Goal: Information Seeking & Learning: Learn about a topic

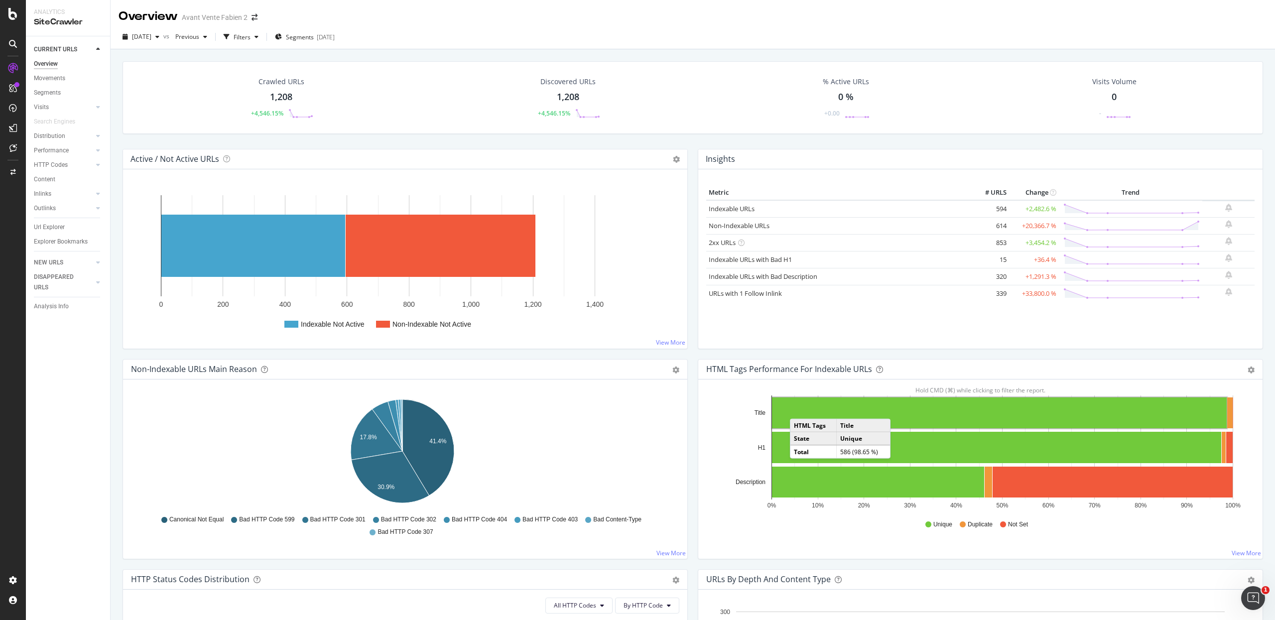
drag, startPoint x: 55, startPoint y: 131, endPoint x: 529, endPoint y: 281, distance: 497.0
click at [55, 132] on div "Distribution" at bounding box center [49, 136] width 31 height 10
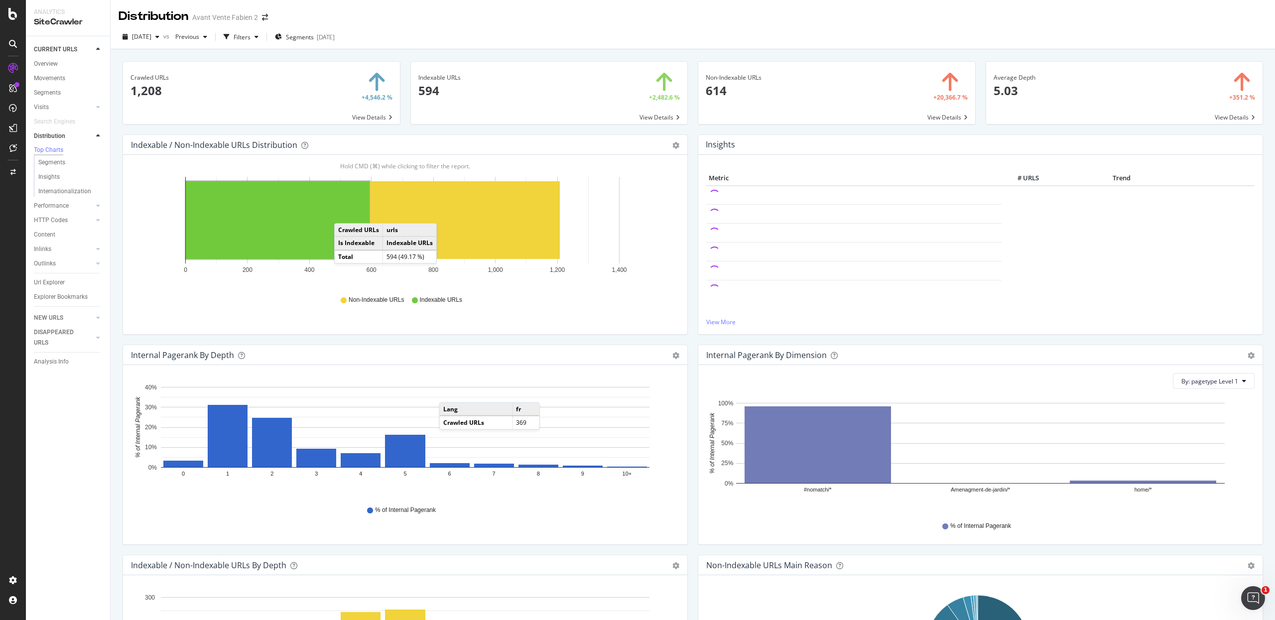
click at [53, 58] on div "Overview Movements Segments Visits Analysis Orphan URLs Search Engines Distribu…" at bounding box center [72, 184] width 76 height 254
click at [55, 60] on div "Overview" at bounding box center [46, 64] width 24 height 10
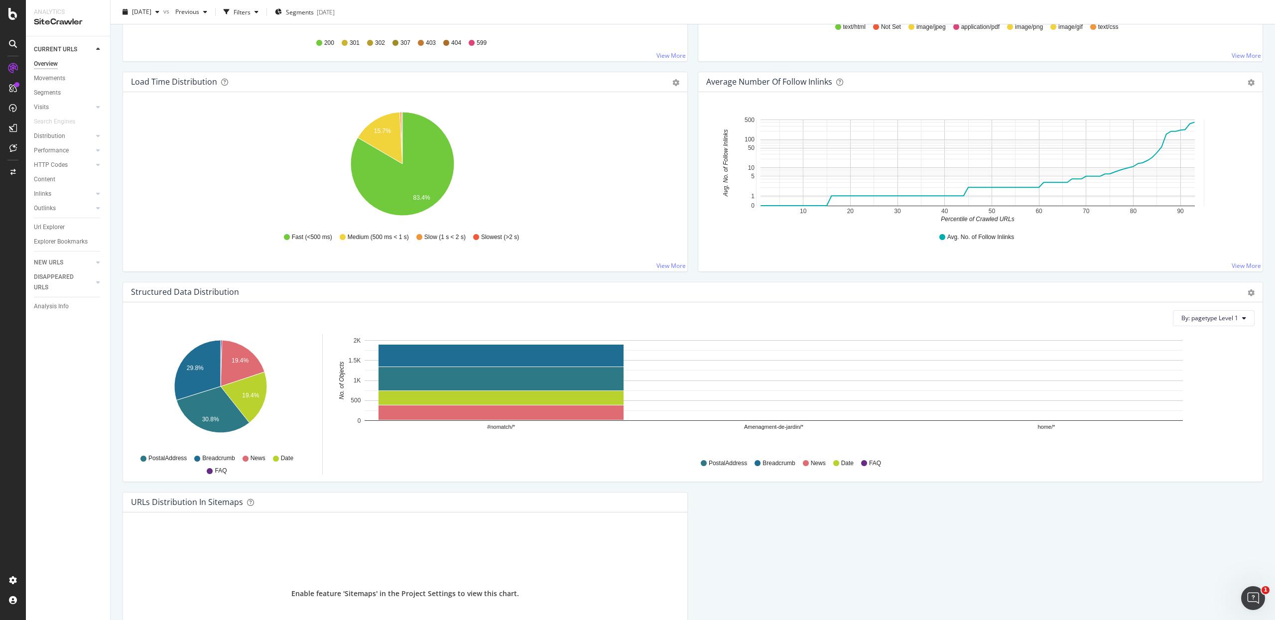
scroll to position [815, 0]
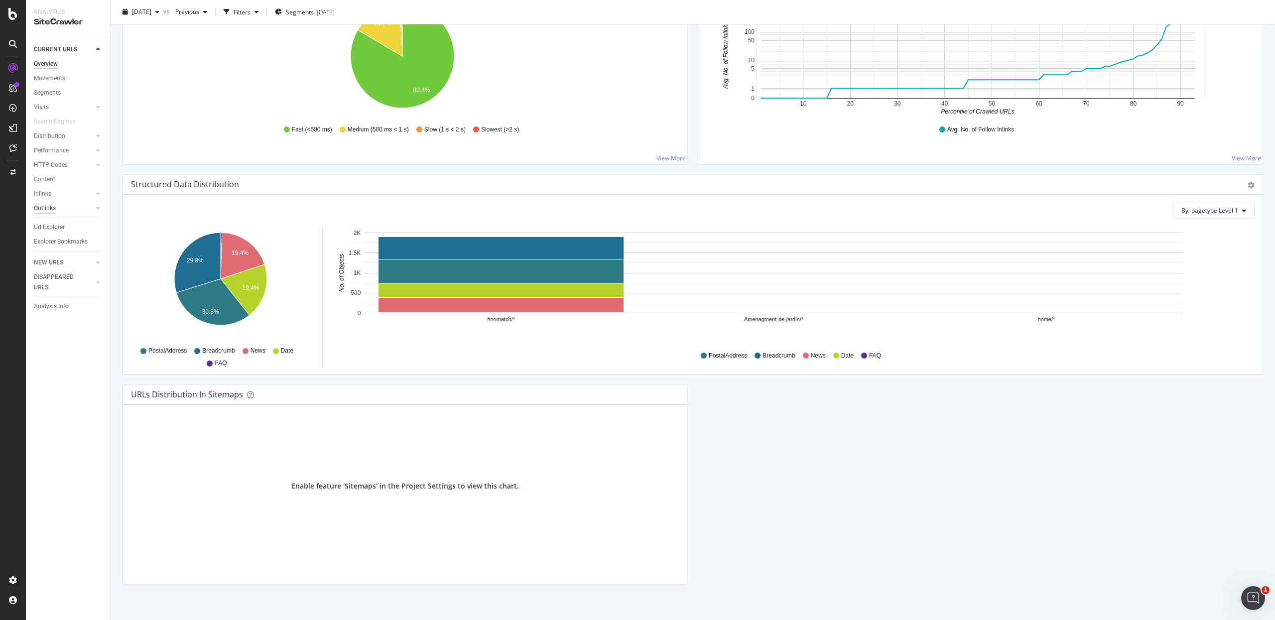
click at [52, 211] on div "Outlinks" at bounding box center [45, 208] width 22 height 10
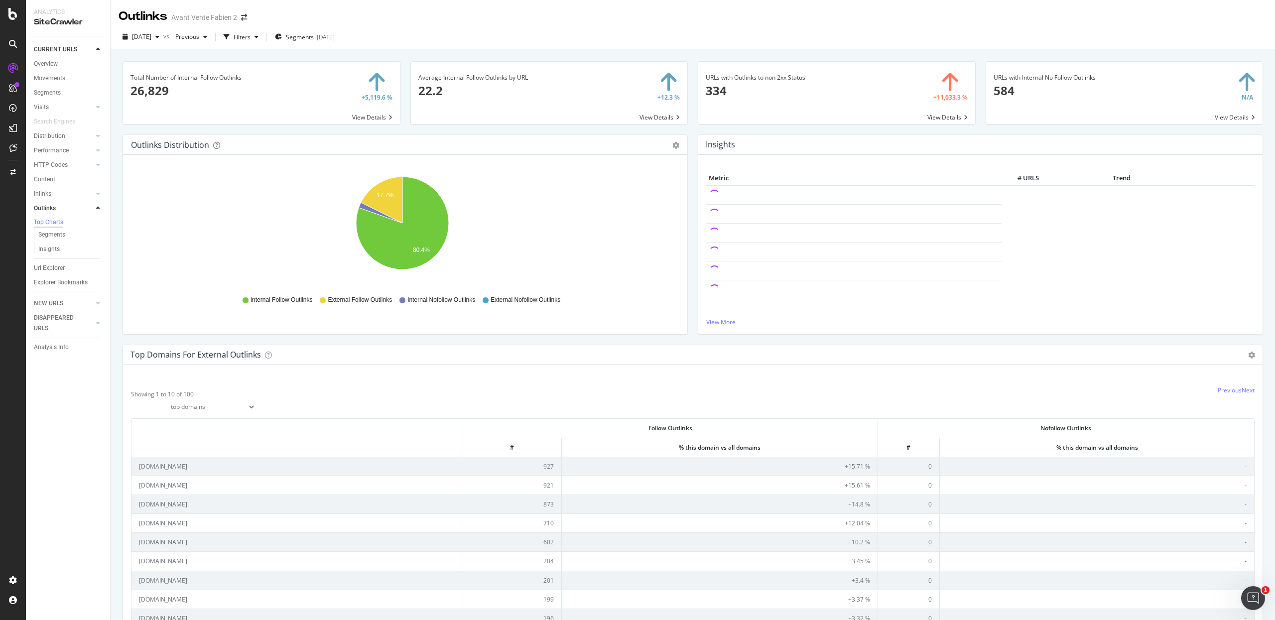
click at [118, 336] on div "Outlinks Distribution Pie Table Export as CSV Add to Custom Report Hold CMD (⌘)…" at bounding box center [405, 239] width 575 height 210
click at [117, 335] on div "Total Number of Internal Follow Outlinks 26,829 +5,119.6 % View Details Average…" at bounding box center [693, 359] width 1165 height 620
click at [116, 335] on div "Total Number of Internal Follow Outlinks 26,829 +5,119.6 % View Details Average…" at bounding box center [693, 359] width 1165 height 620
click at [49, 59] on div "Overview" at bounding box center [46, 64] width 24 height 10
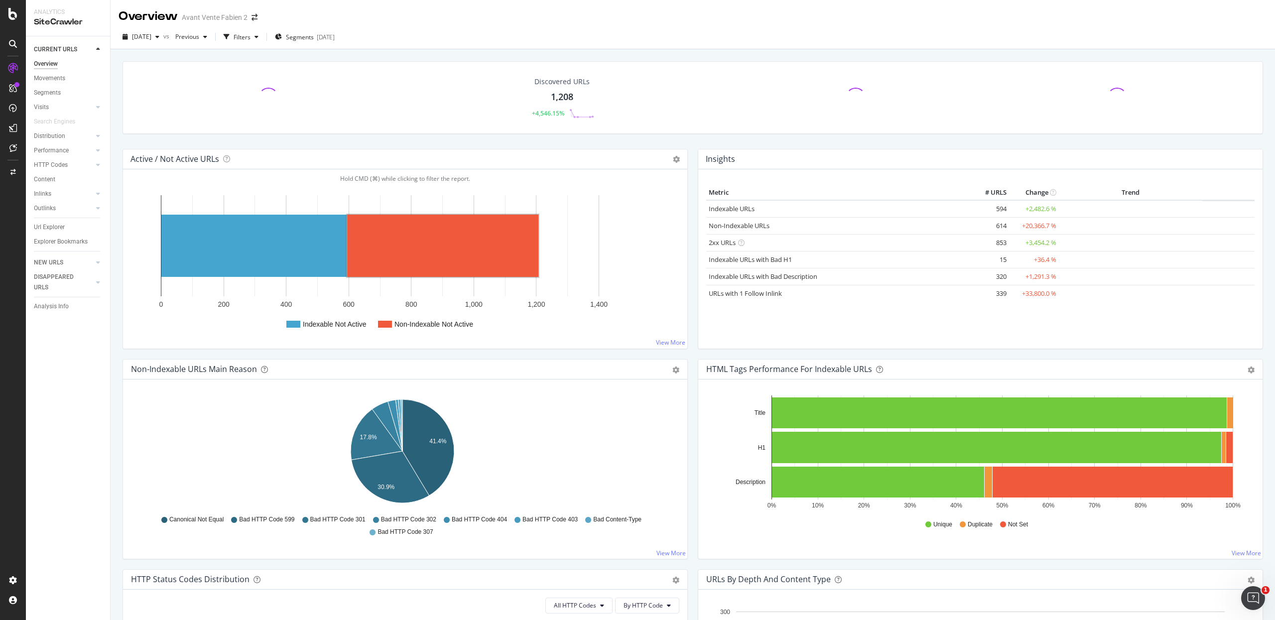
click at [376, 238] on rect "A chart." at bounding box center [442, 246] width 191 height 62
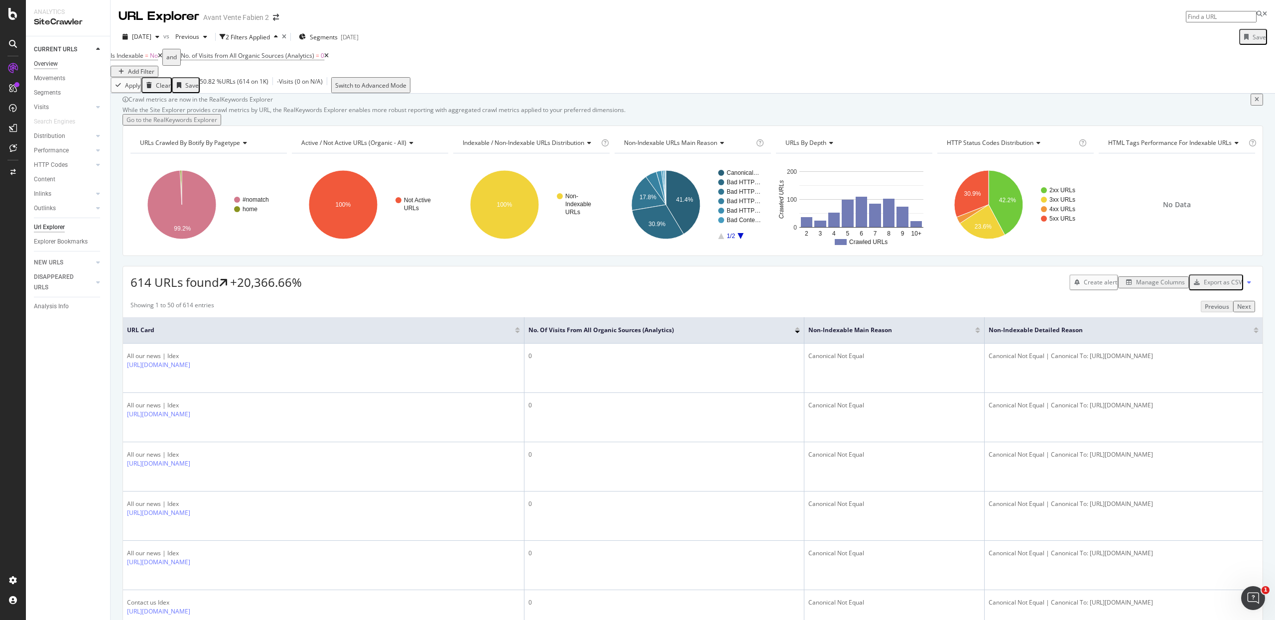
click at [43, 68] on div "Overview" at bounding box center [46, 64] width 24 height 10
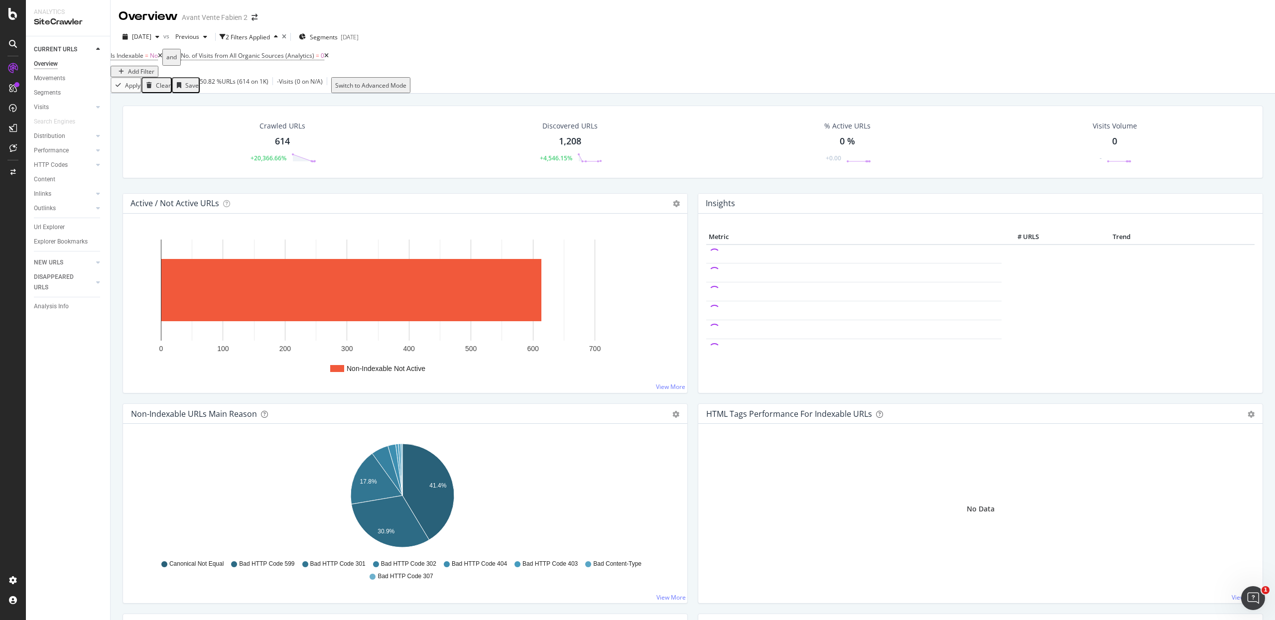
click at [162, 59] on icon at bounding box center [160, 56] width 4 height 6
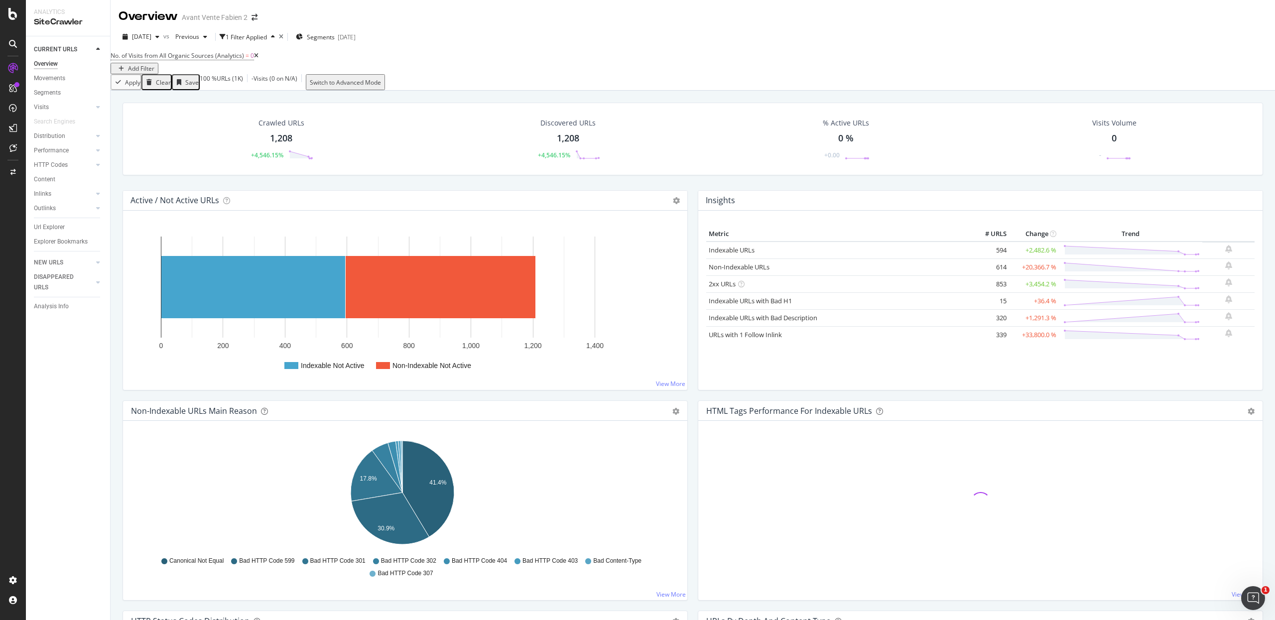
click at [259, 59] on icon at bounding box center [256, 56] width 4 height 6
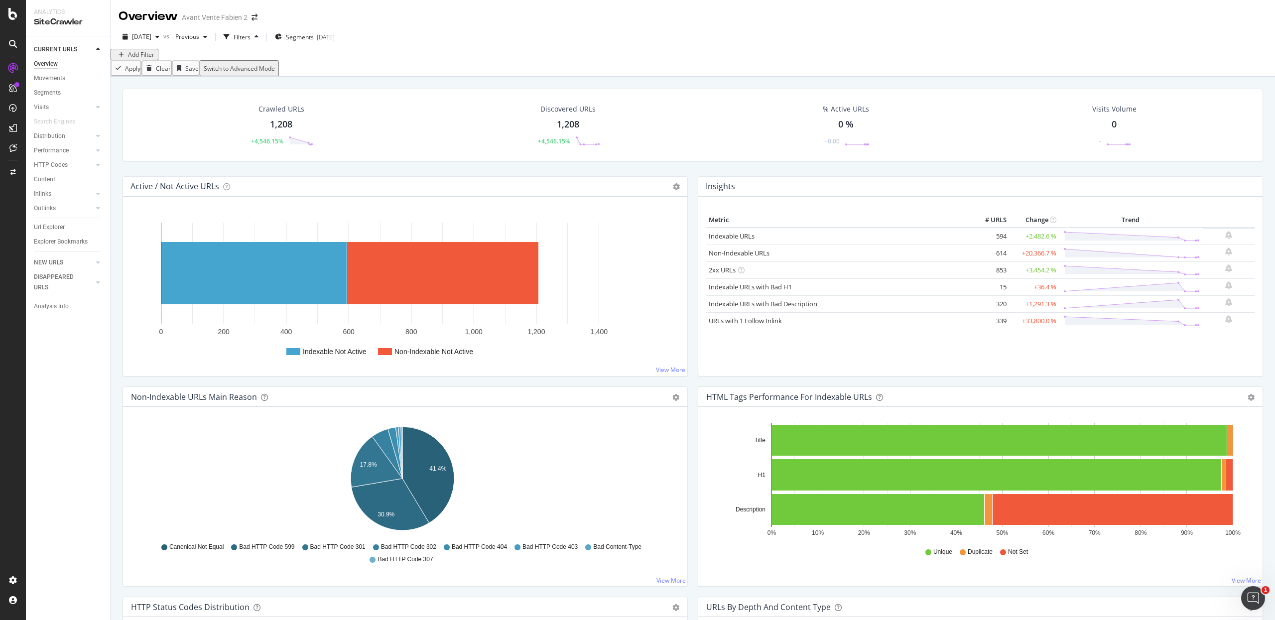
click at [118, 176] on div "Crawled URLs 1,208 +4,546.15% Discovered URLs 1,208 +4,546.15% % Active URLs 0 …" at bounding box center [693, 133] width 1151 height 88
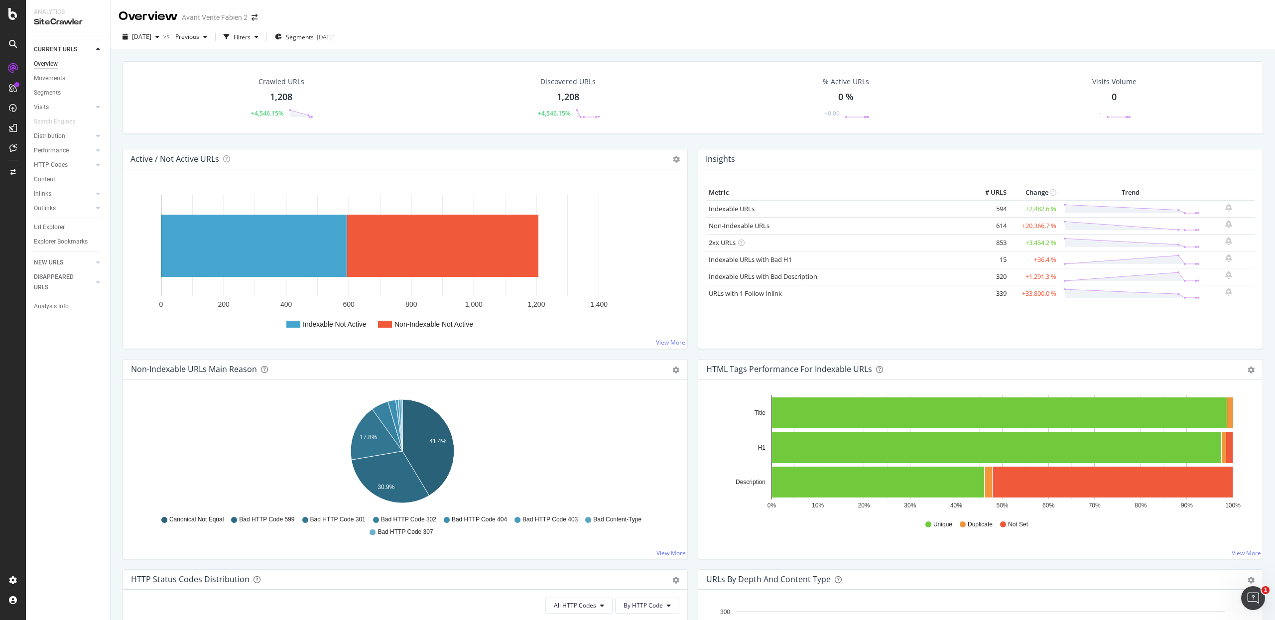
click at [682, 143] on div "Crawled URLs 1,208 +4,546.15% Discovered URLs 1,208 +4,546.15% % Active URLs 0 …" at bounding box center [693, 105] width 1151 height 88
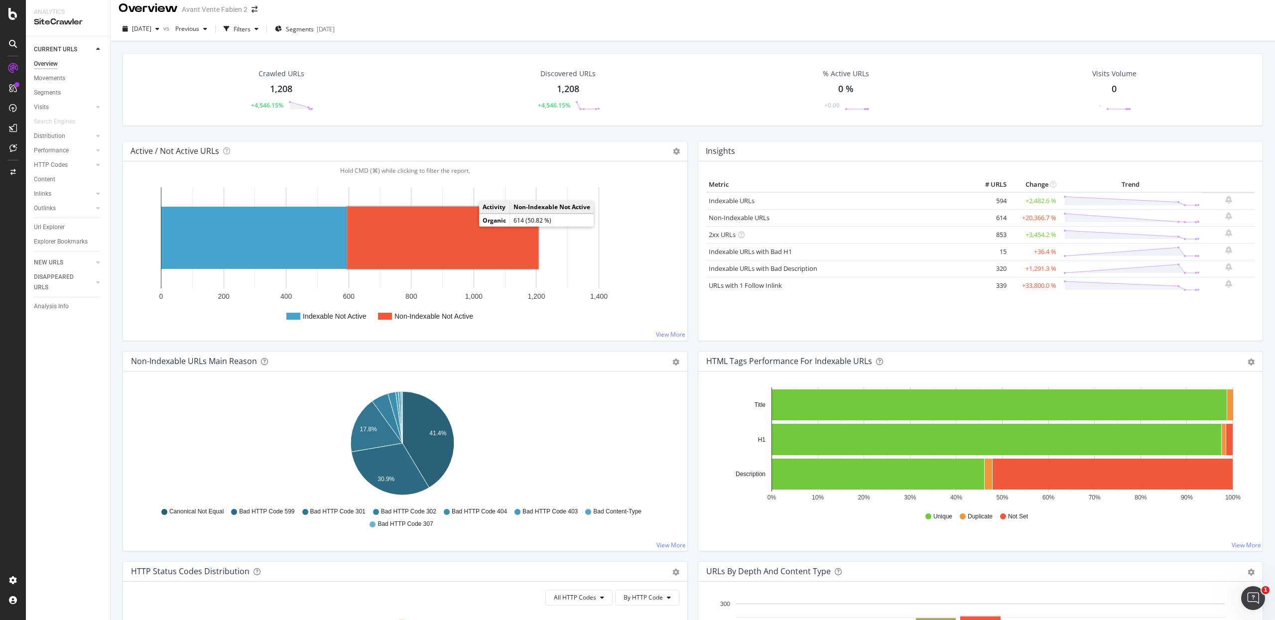
scroll to position [8, 0]
click at [446, 233] on rect "A chart." at bounding box center [442, 237] width 191 height 62
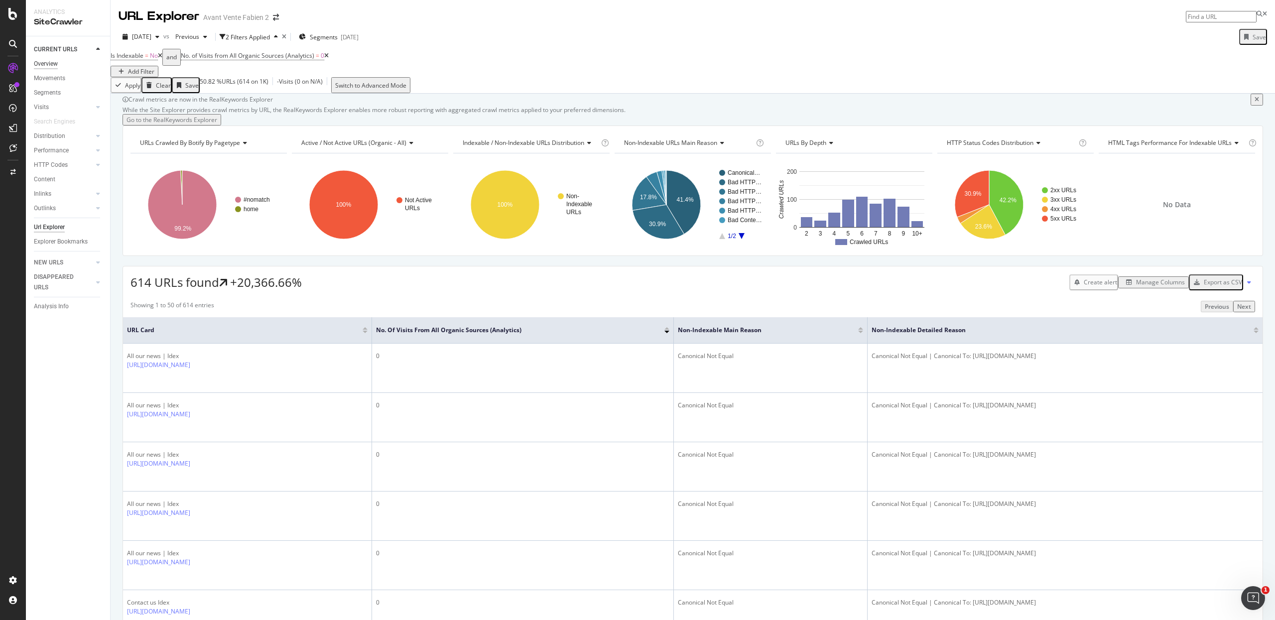
click at [48, 64] on div "Overview" at bounding box center [46, 64] width 24 height 10
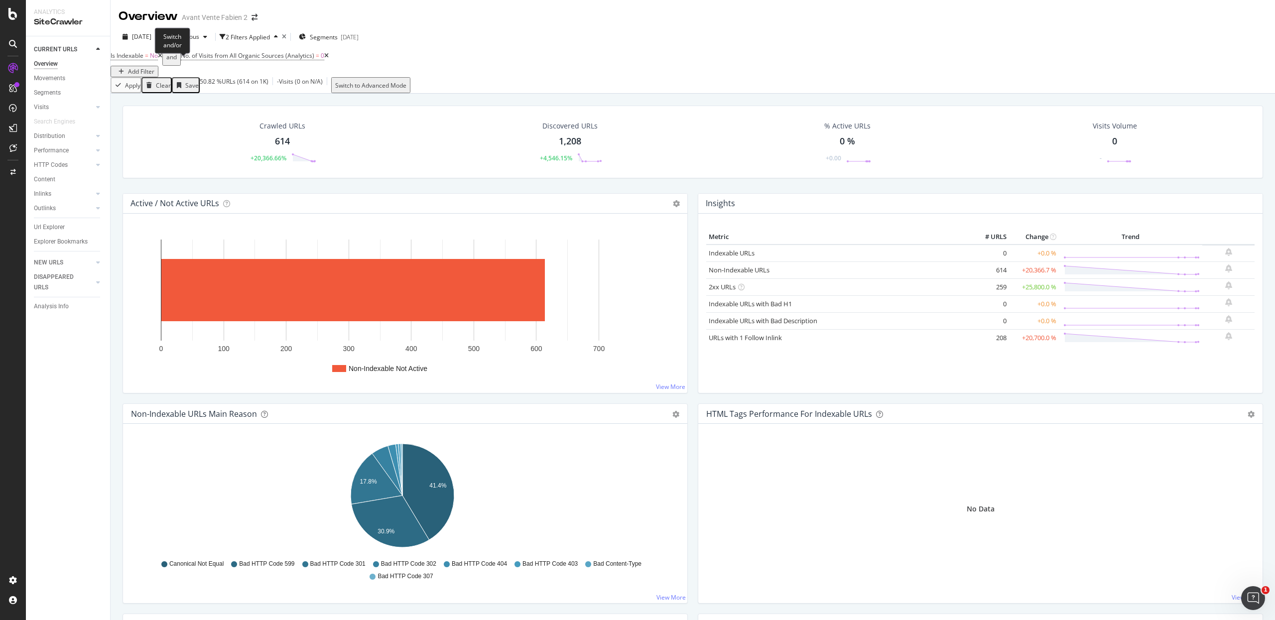
click at [174, 66] on span "and" at bounding box center [171, 57] width 18 height 17
click at [162, 59] on icon at bounding box center [160, 56] width 4 height 6
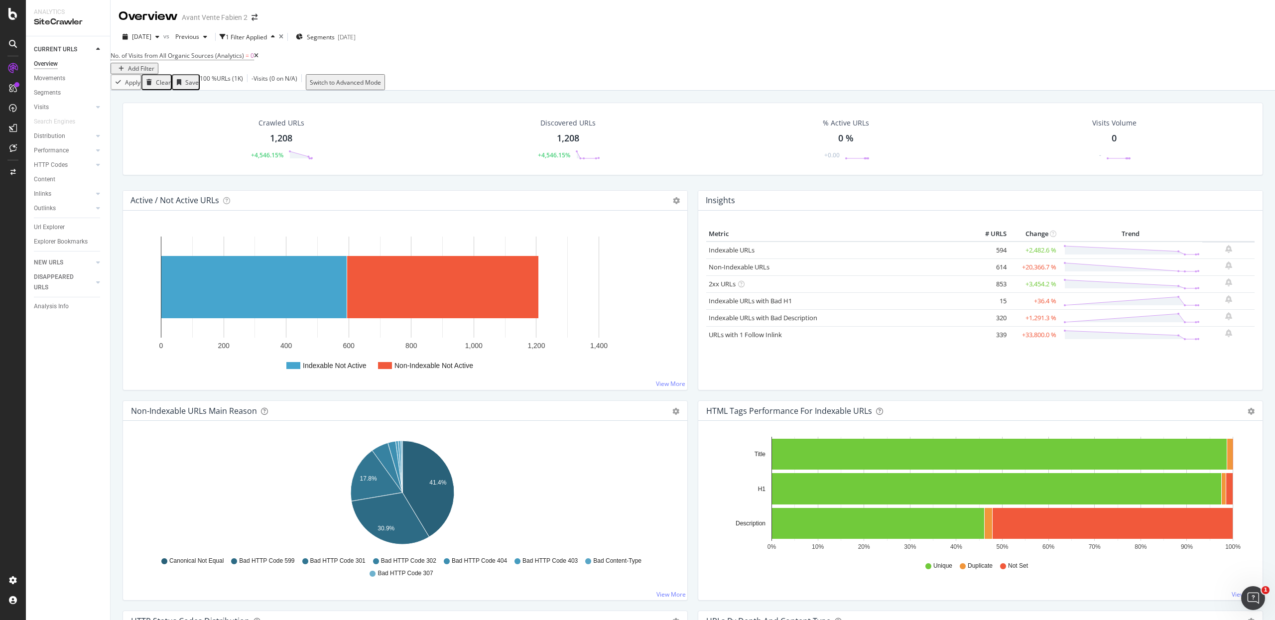
click at [259, 59] on icon at bounding box center [256, 56] width 4 height 6
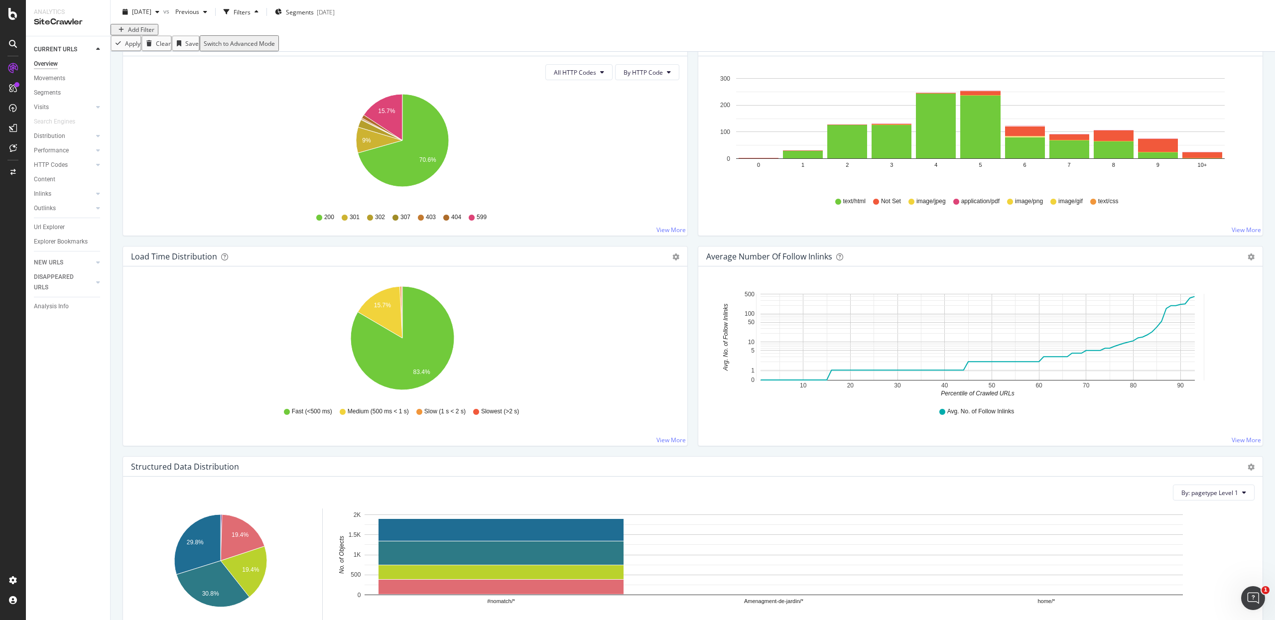
scroll to position [873, 0]
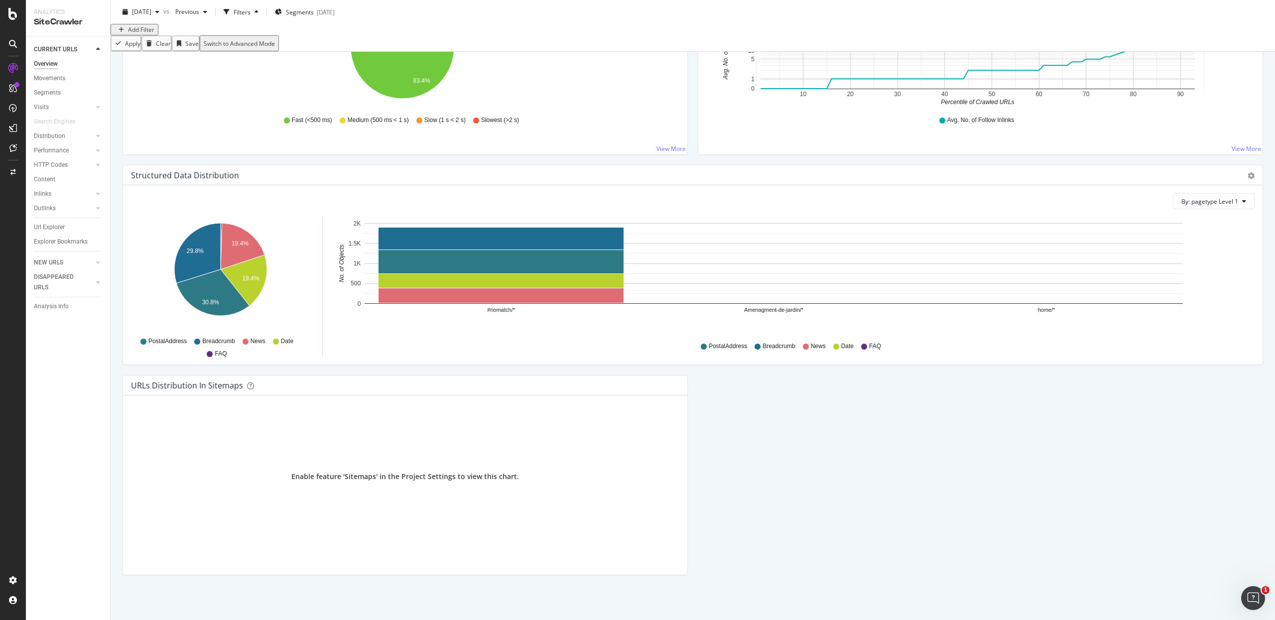
drag, startPoint x: 48, startPoint y: 205, endPoint x: 32, endPoint y: 215, distance: 18.5
click at [49, 206] on div "Outlinks" at bounding box center [45, 208] width 22 height 10
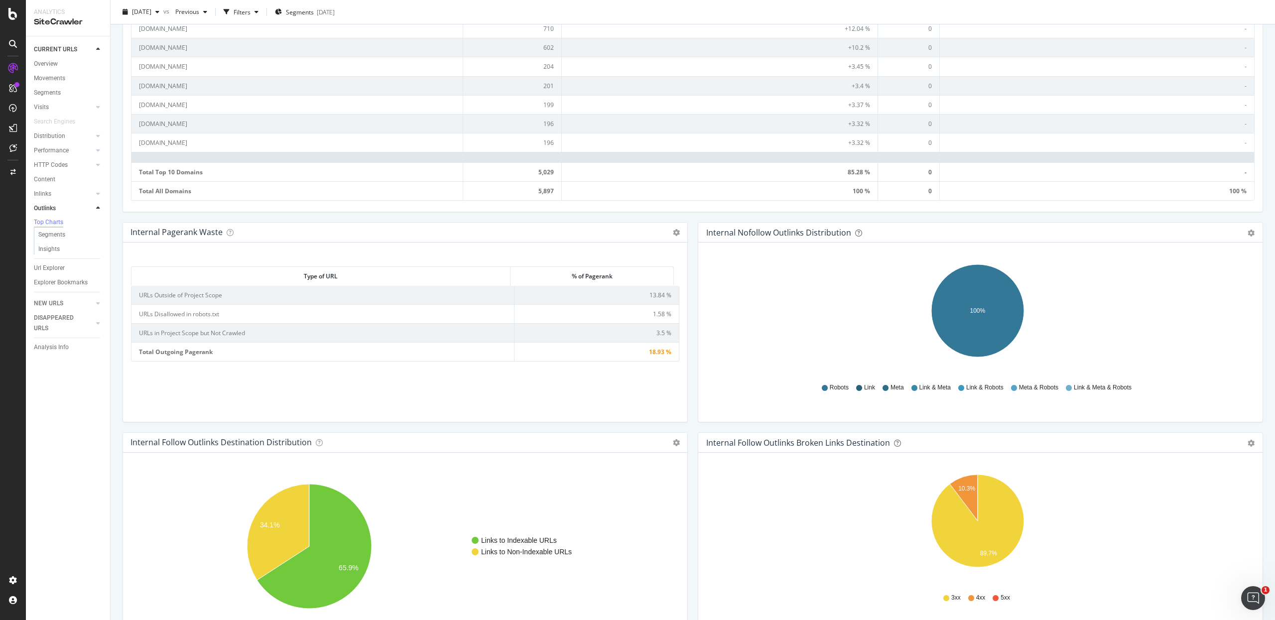
scroll to position [540, 0]
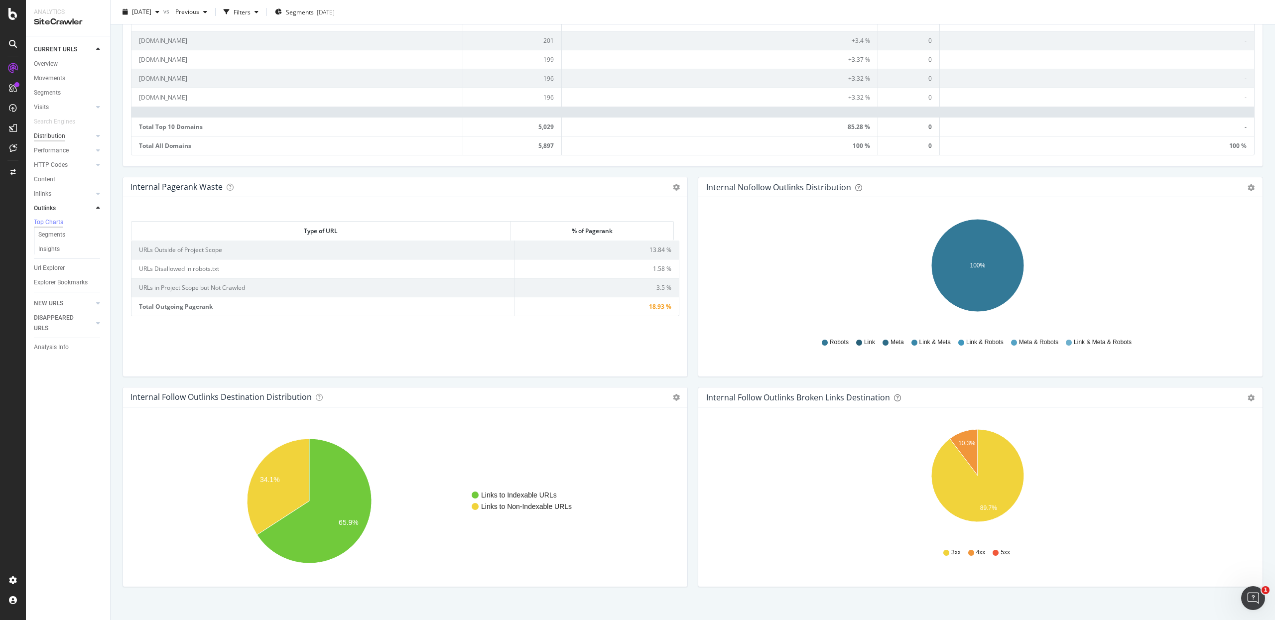
click at [54, 133] on div "Distribution" at bounding box center [49, 136] width 31 height 10
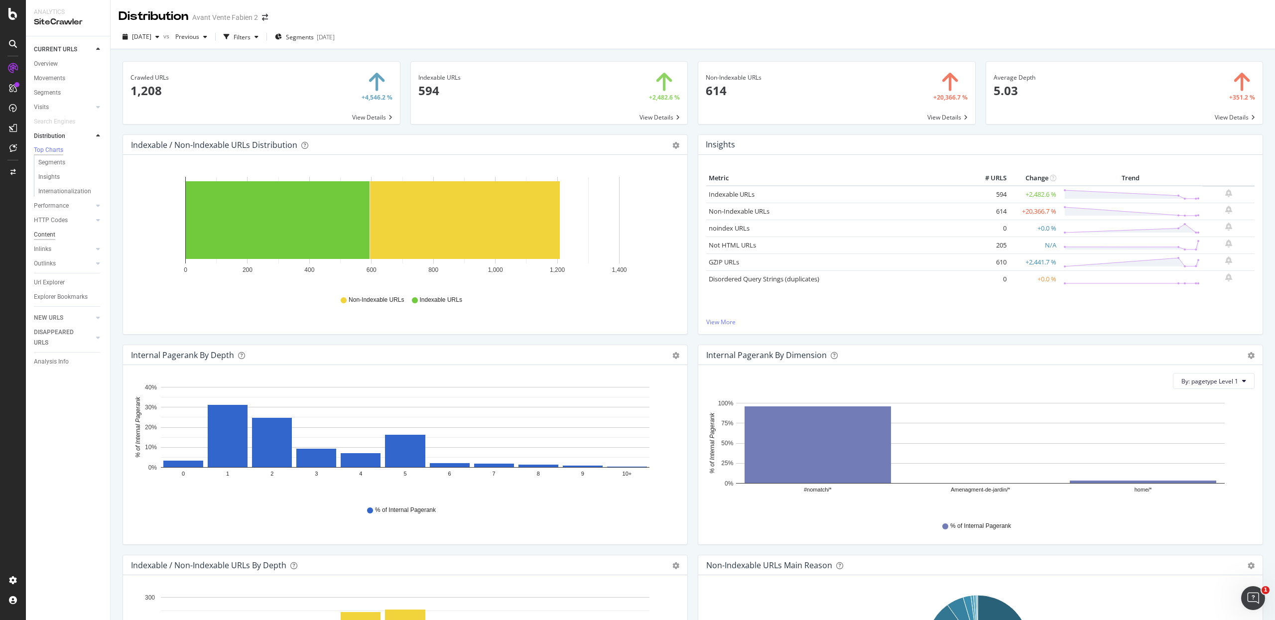
click at [49, 240] on div "Content" at bounding box center [44, 235] width 21 height 10
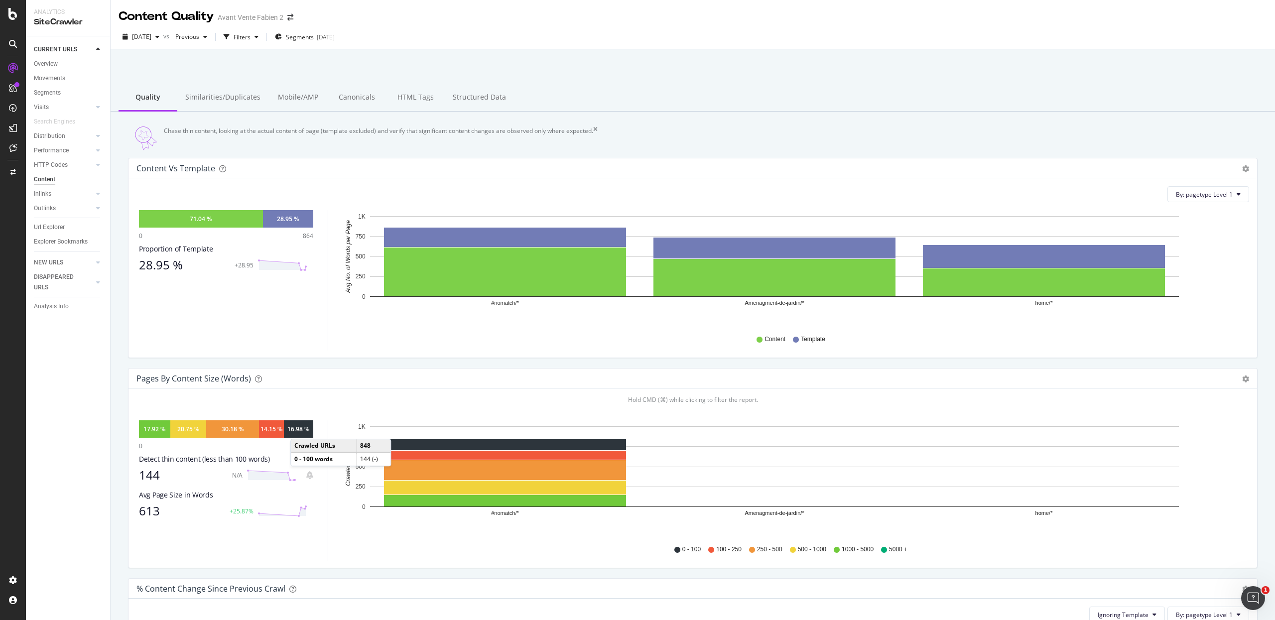
click at [301, 433] on div "16.98 %" at bounding box center [298, 429] width 22 height 8
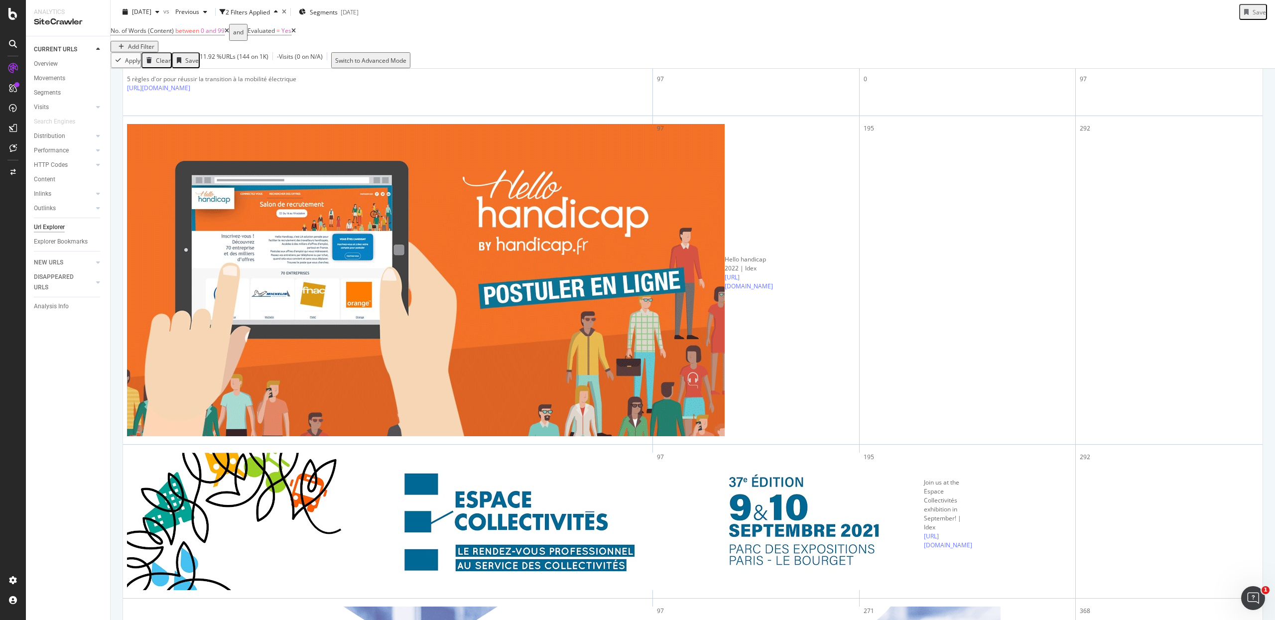
scroll to position [610, 0]
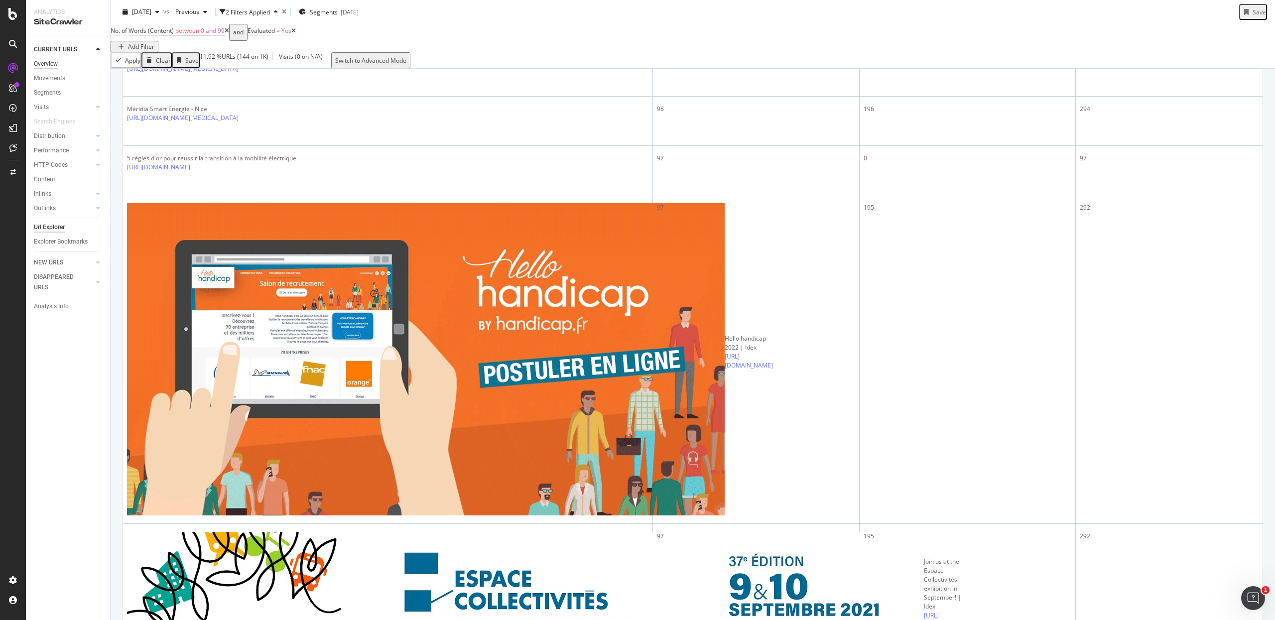
click at [48, 64] on div "Overview" at bounding box center [46, 64] width 24 height 10
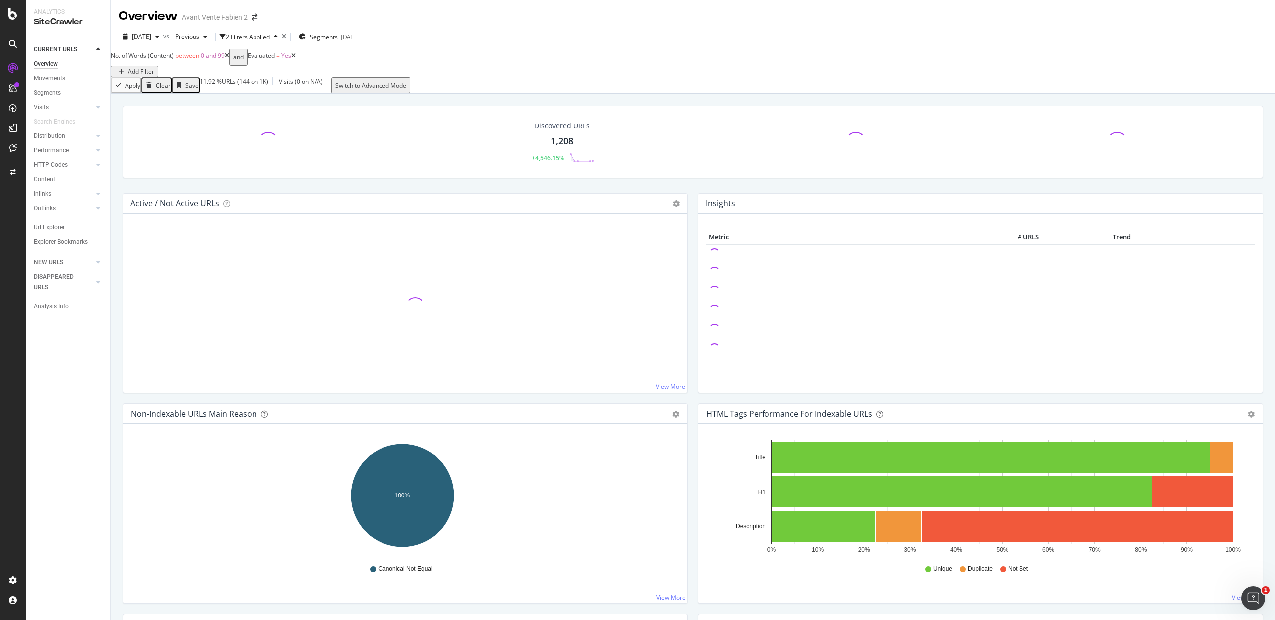
click at [229, 59] on icon at bounding box center [227, 56] width 4 height 6
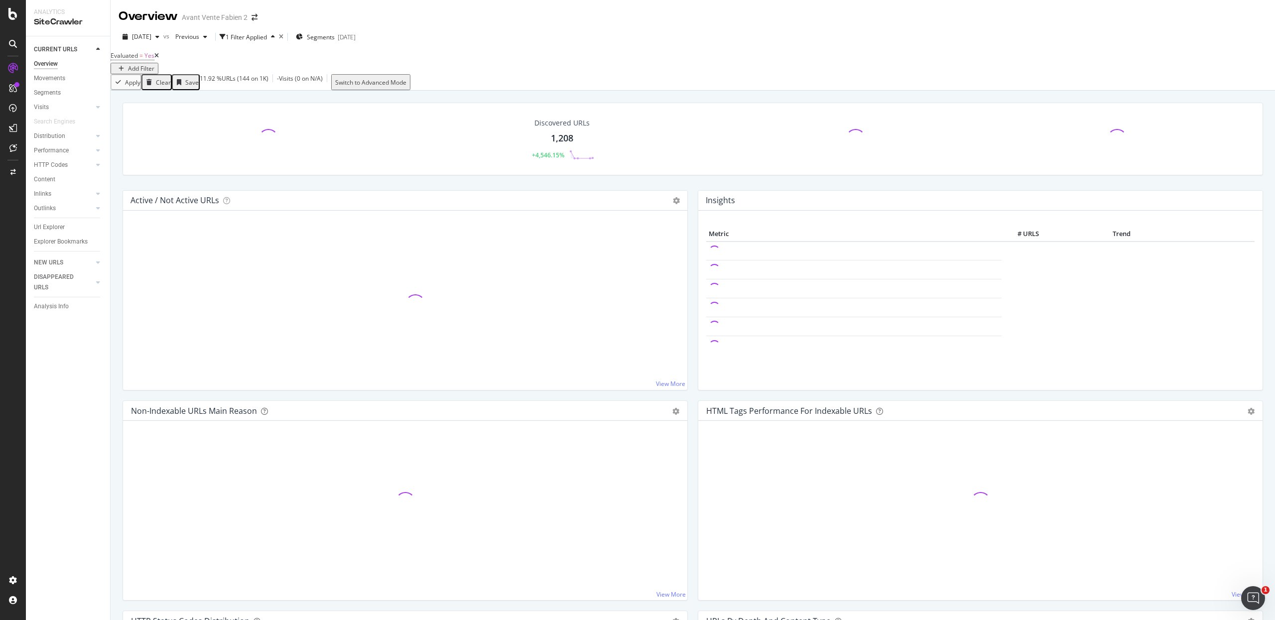
click at [159, 59] on icon at bounding box center [156, 56] width 4 height 6
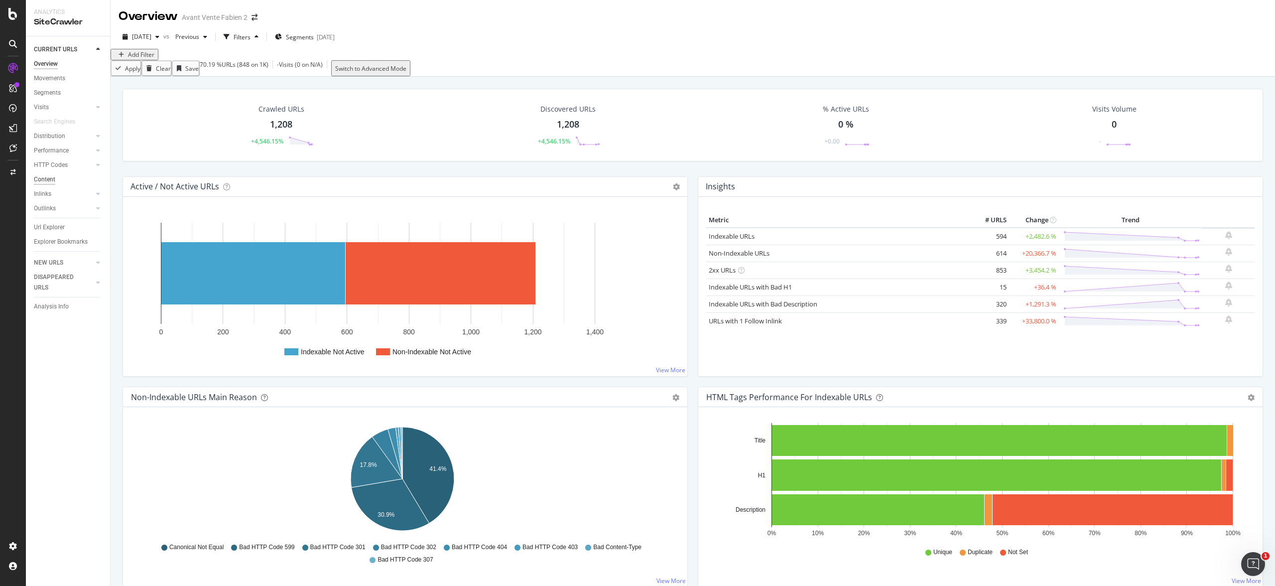
click at [52, 180] on div "Content" at bounding box center [44, 179] width 21 height 10
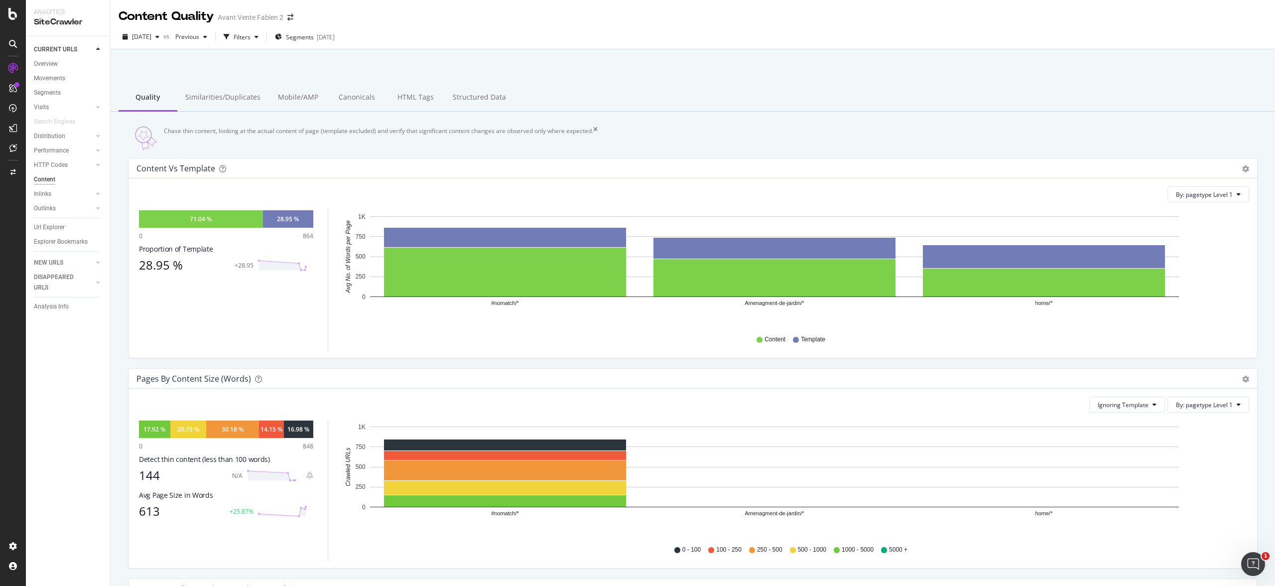
scroll to position [132, 0]
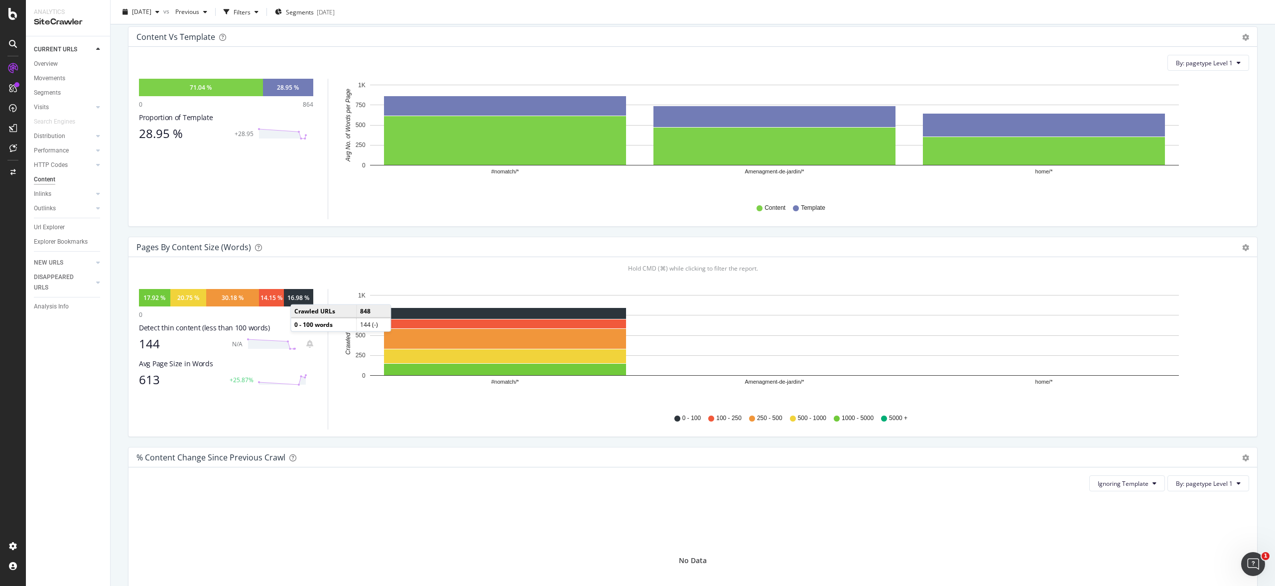
click at [301, 302] on div "16.98 %" at bounding box center [298, 297] width 22 height 8
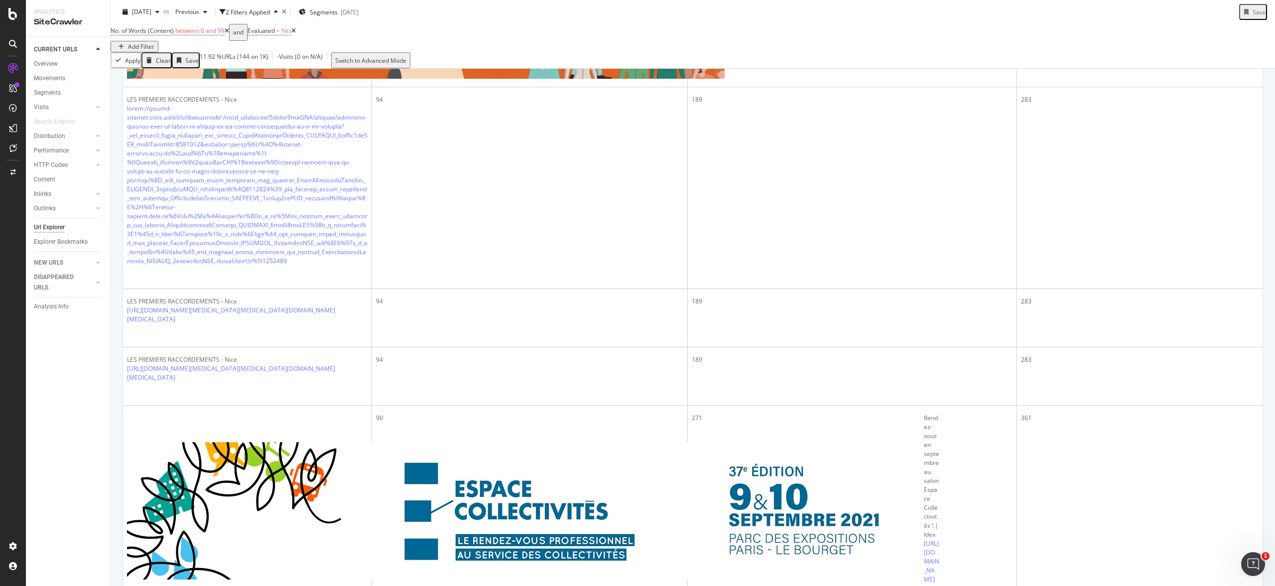
scroll to position [3207, 0]
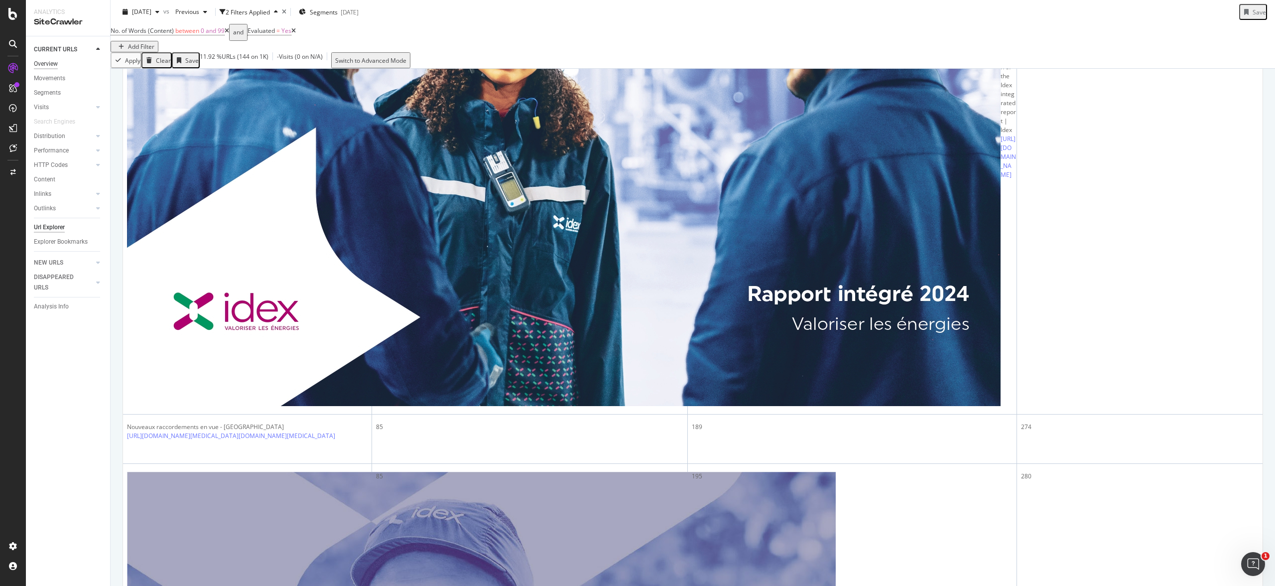
scroll to position [3784, 0]
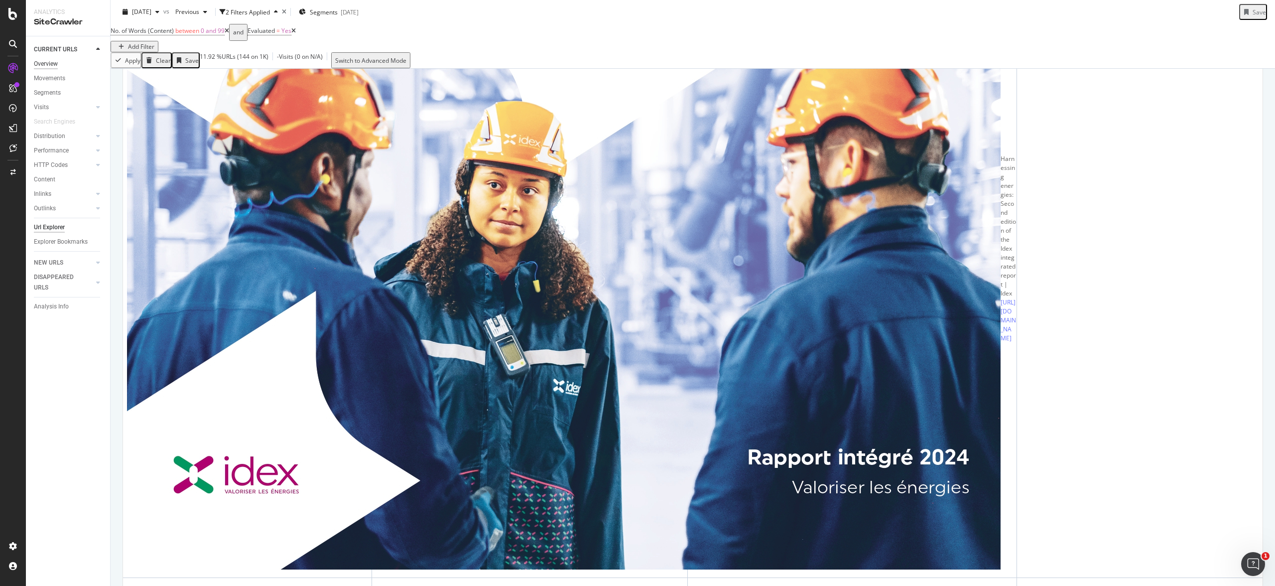
click at [41, 64] on div "Overview" at bounding box center [46, 64] width 24 height 10
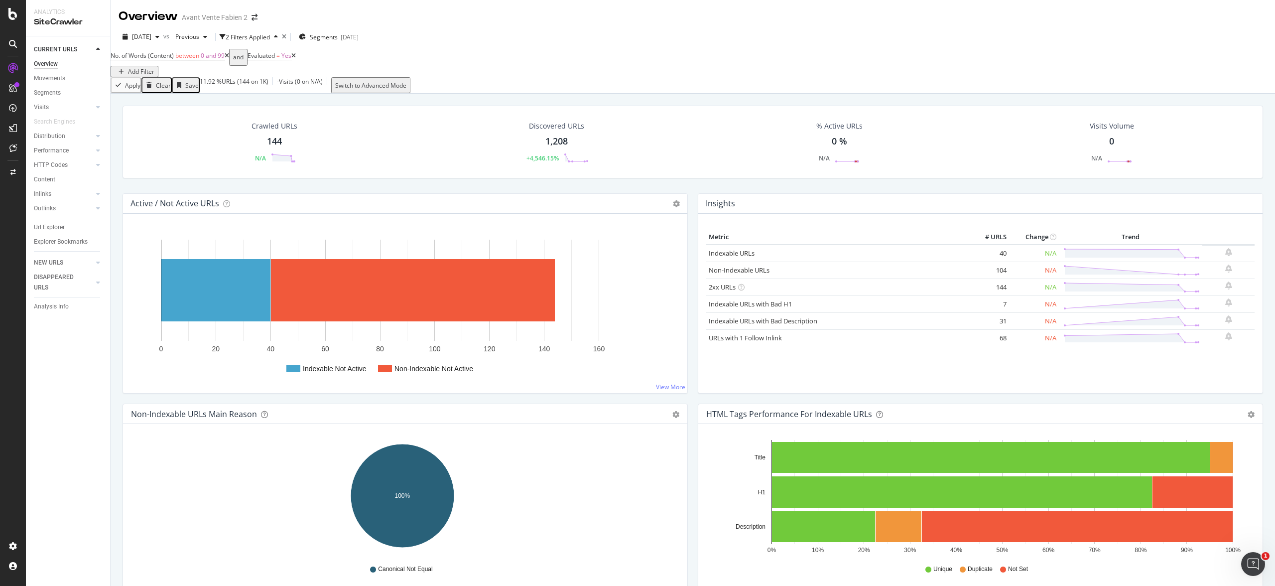
click at [229, 59] on icon at bounding box center [227, 56] width 4 height 6
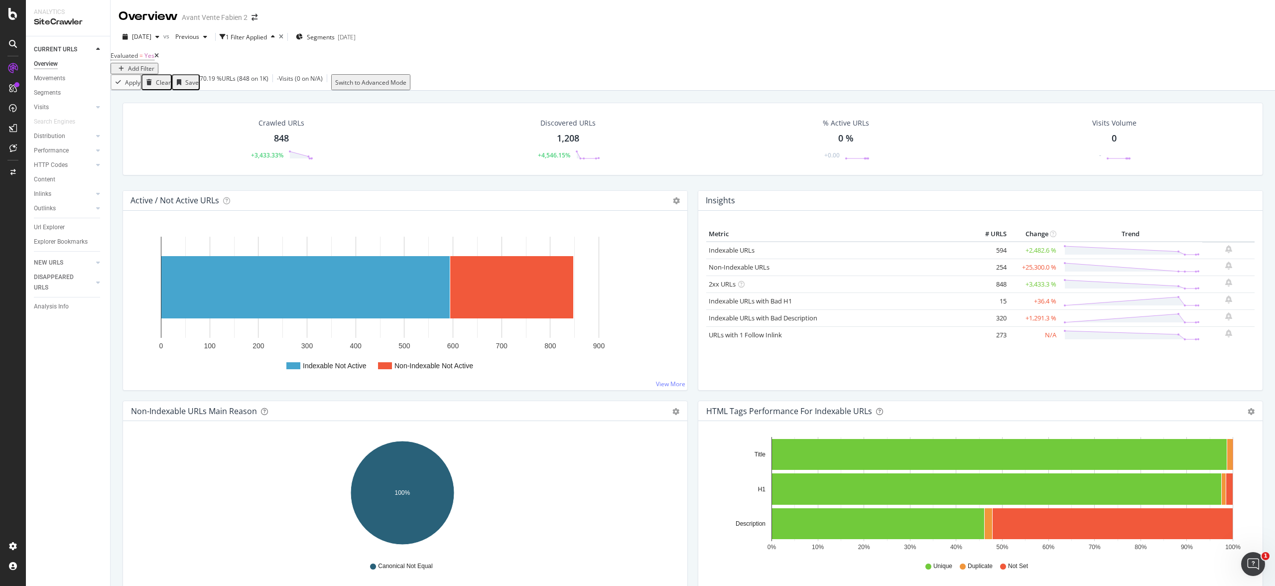
click at [159, 59] on icon at bounding box center [156, 56] width 4 height 6
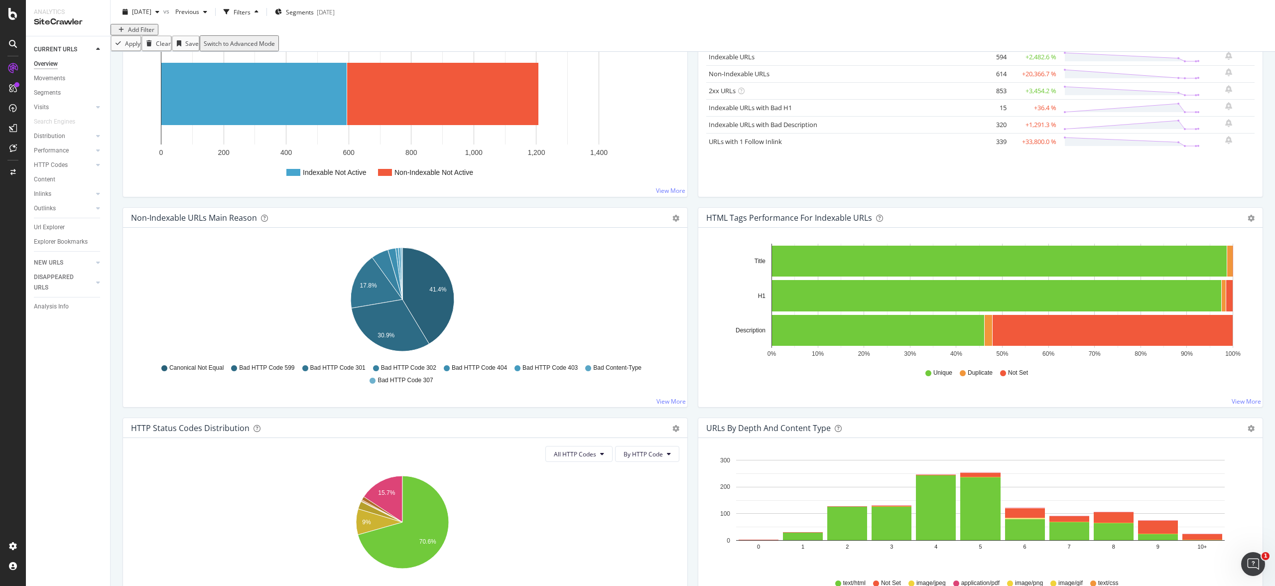
scroll to position [292, 0]
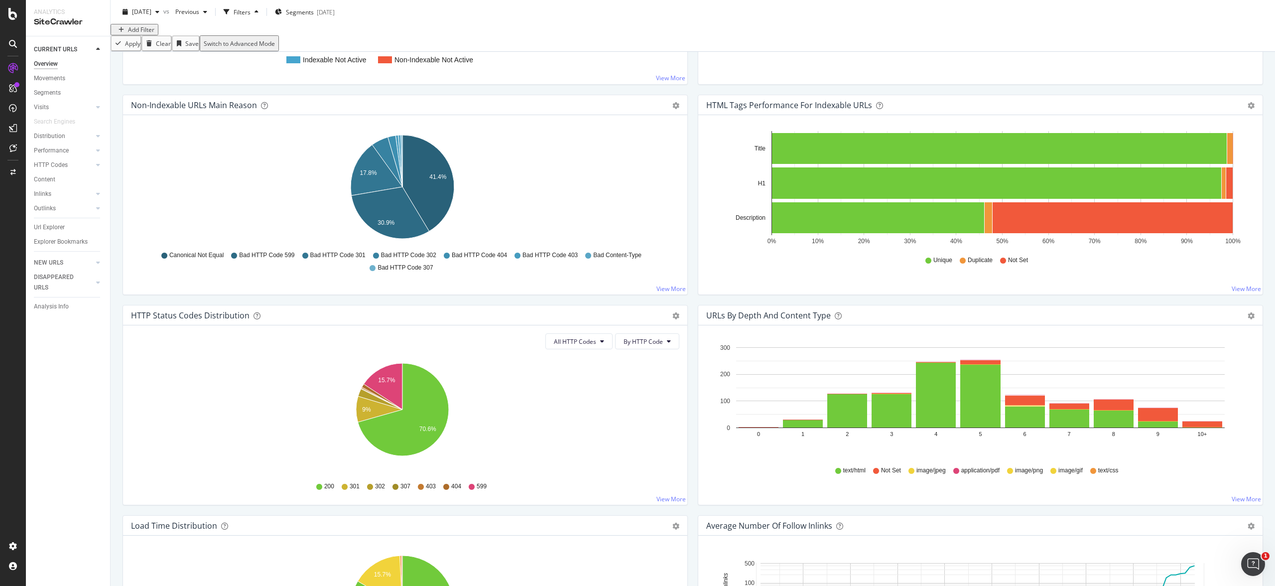
click at [685, 305] on div "Non-Indexable URLs Main Reason Pie Table Export as CSV Add to Custom Report Hol…" at bounding box center [405, 200] width 575 height 210
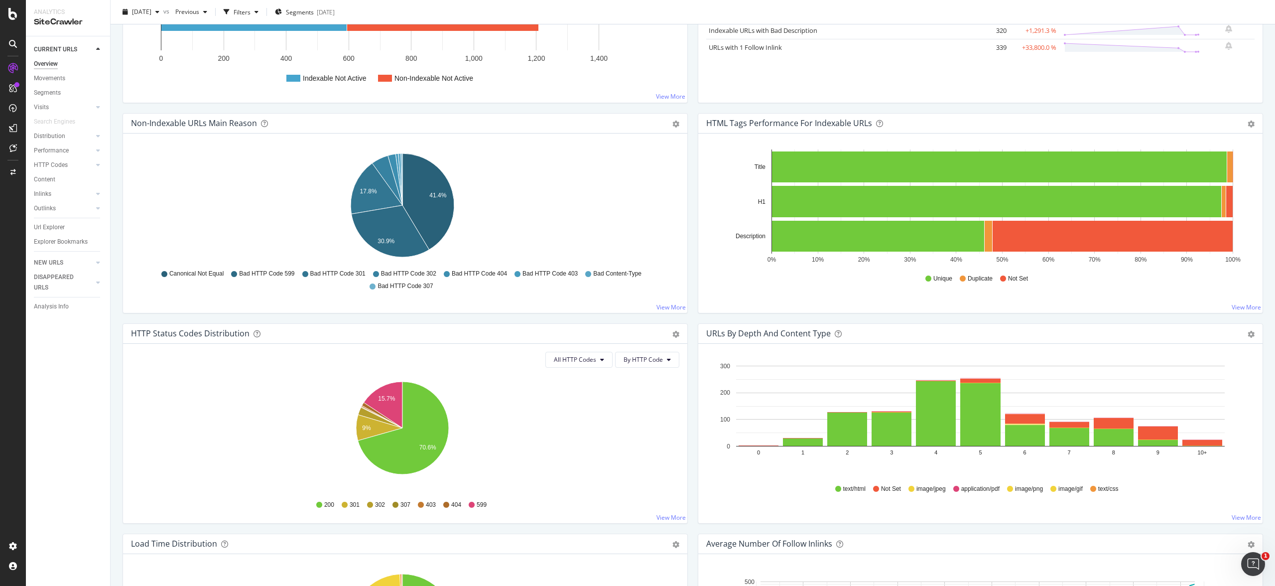
click at [693, 315] on div "HTML Tags Performance for Indexable URLs Bar Bar (by Percentage) Table Export a…" at bounding box center [980, 218] width 575 height 210
click at [686, 314] on div "Non-Indexable URLs Main Reason Pie Table Export as CSV Add to Custom Report Hol…" at bounding box center [405, 218] width 575 height 210
click at [693, 106] on div "Insights Metric # URLS Change Trend Indexable URLs 594 +2,482.6 % Non-Indexable…" at bounding box center [980, 8] width 575 height 210
click at [687, 105] on div "Active / Not Active URLs Chart (by Value) Chart (by Percentage) Table Expand Ex…" at bounding box center [405, 8] width 575 height 210
